Goal: Navigation & Orientation: Find specific page/section

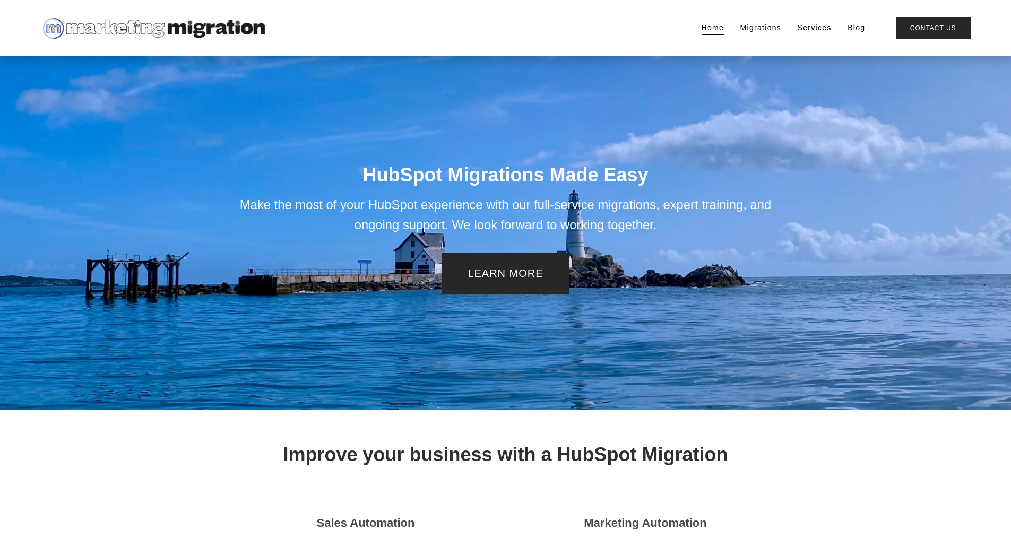
click at [766, 32] on link "Migrations" at bounding box center [761, 28] width 41 height 15
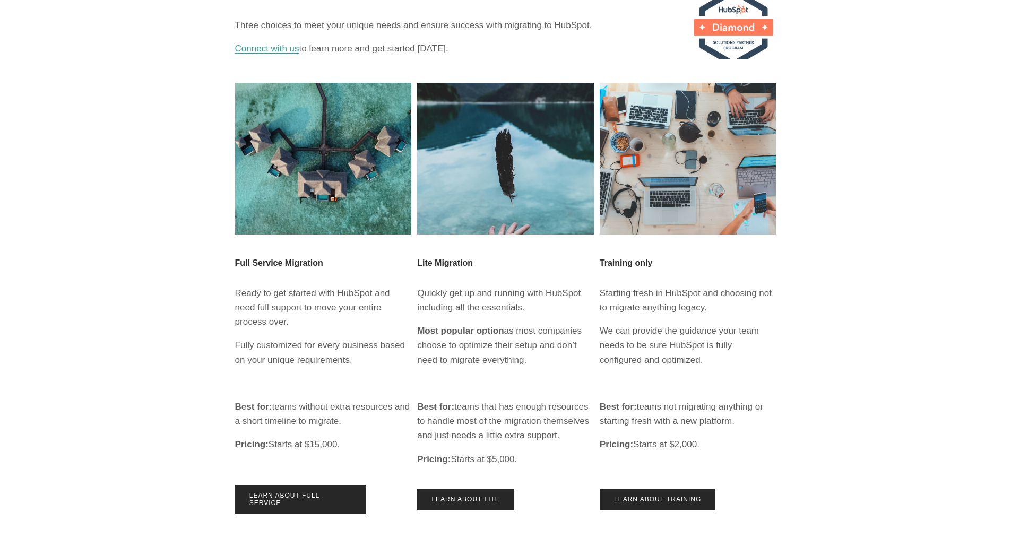
scroll to position [98, 0]
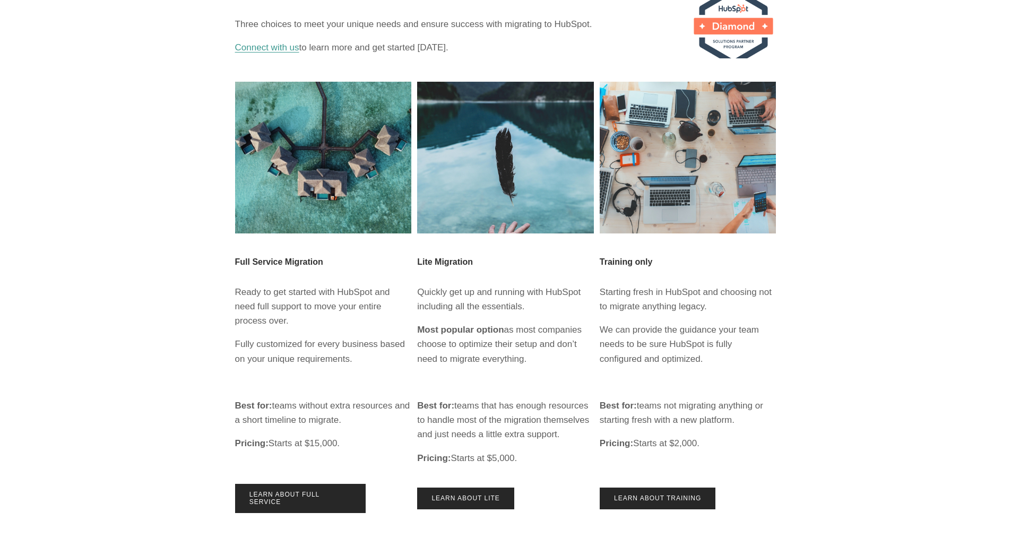
click at [241, 293] on p "Ready to get started with HubSpot and need full support to move your entire pro…" at bounding box center [323, 307] width 177 height 44
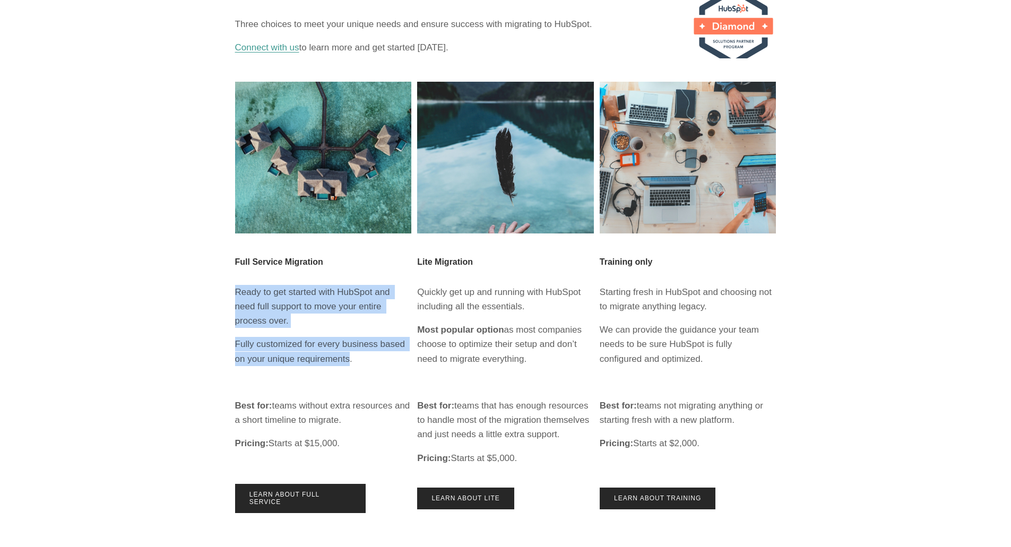
drag, startPoint x: 241, startPoint y: 293, endPoint x: 340, endPoint y: 356, distance: 117.2
click at [340, 356] on div "Full Service Migration Ready to get started with HubSpot and need full support …" at bounding box center [323, 354] width 177 height 194
click at [340, 356] on p "Fully customized for every business based on your unique requirements." at bounding box center [323, 351] width 177 height 29
drag, startPoint x: 340, startPoint y: 356, endPoint x: 268, endPoint y: 350, distance: 72.5
click at [268, 350] on p "Fully customized for every business based on your unique requirements." at bounding box center [323, 351] width 177 height 29
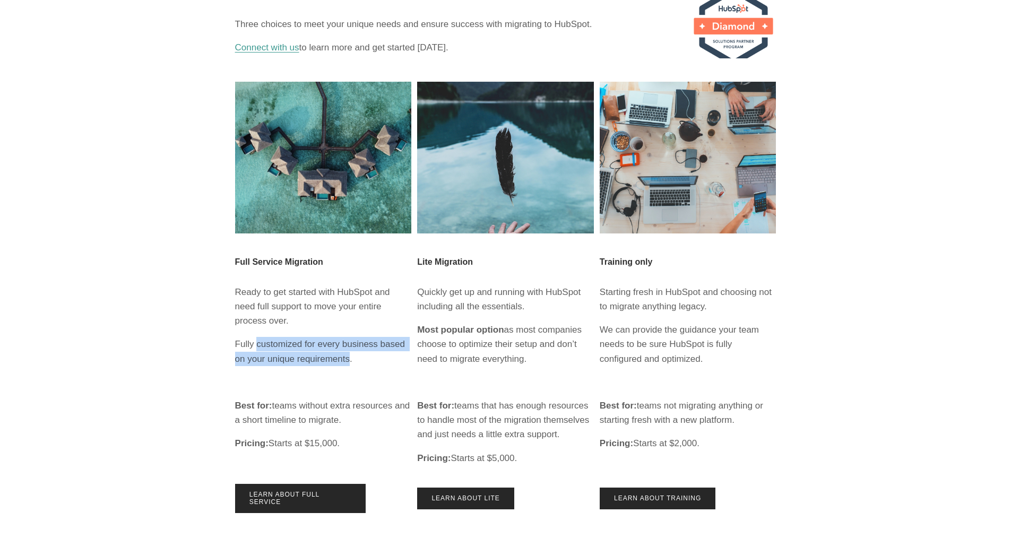
click at [268, 350] on p "Fully customized for every business based on your unique requirements." at bounding box center [323, 351] width 177 height 29
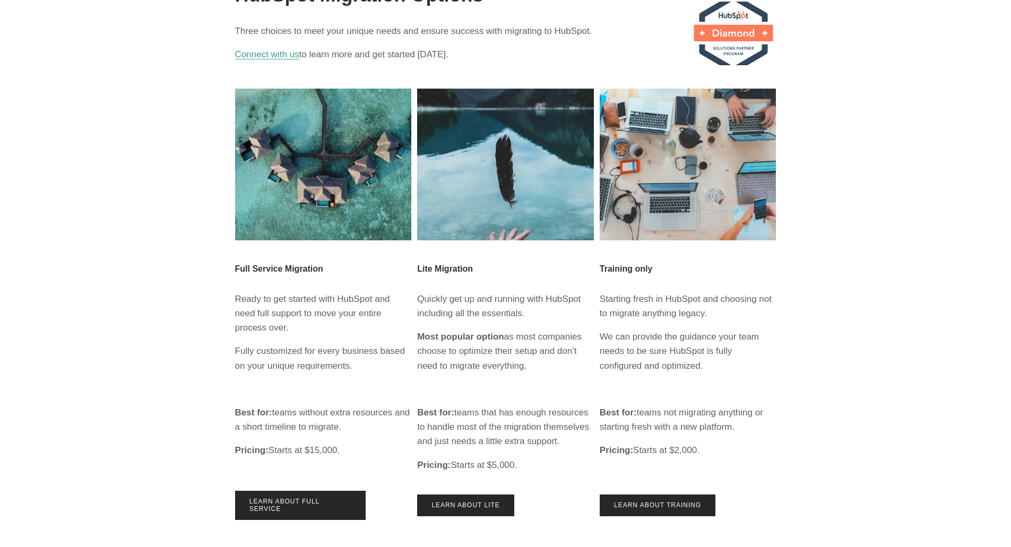
scroll to position [0, 0]
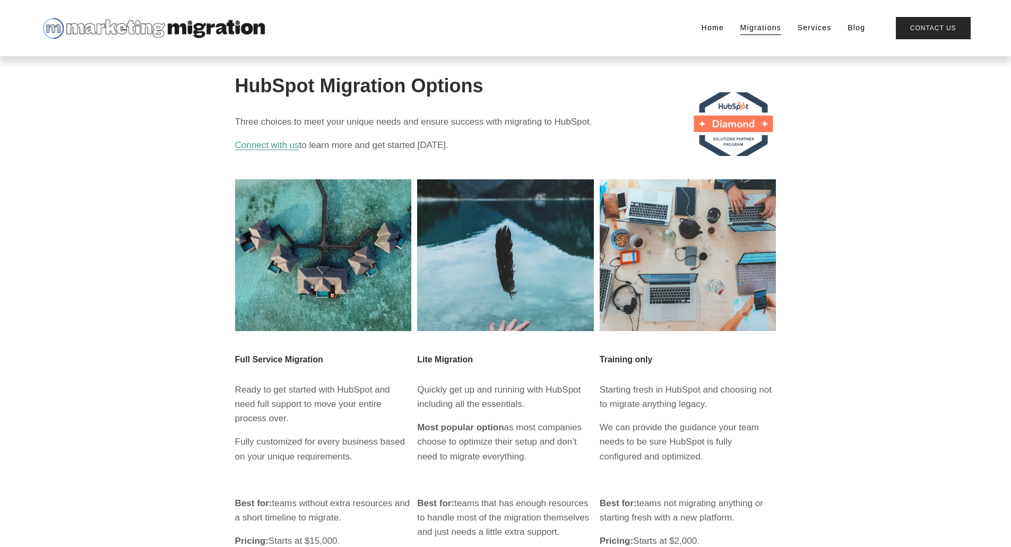
click at [814, 31] on link "Services" at bounding box center [815, 28] width 34 height 15
